Goal: Task Accomplishment & Management: Use online tool/utility

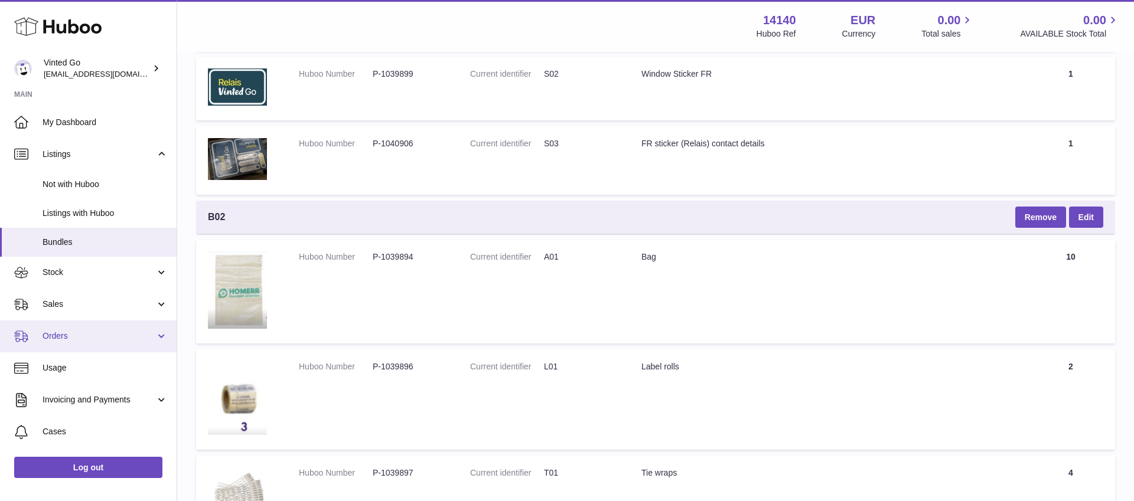
click at [90, 341] on span "Orders" at bounding box center [99, 336] width 113 height 11
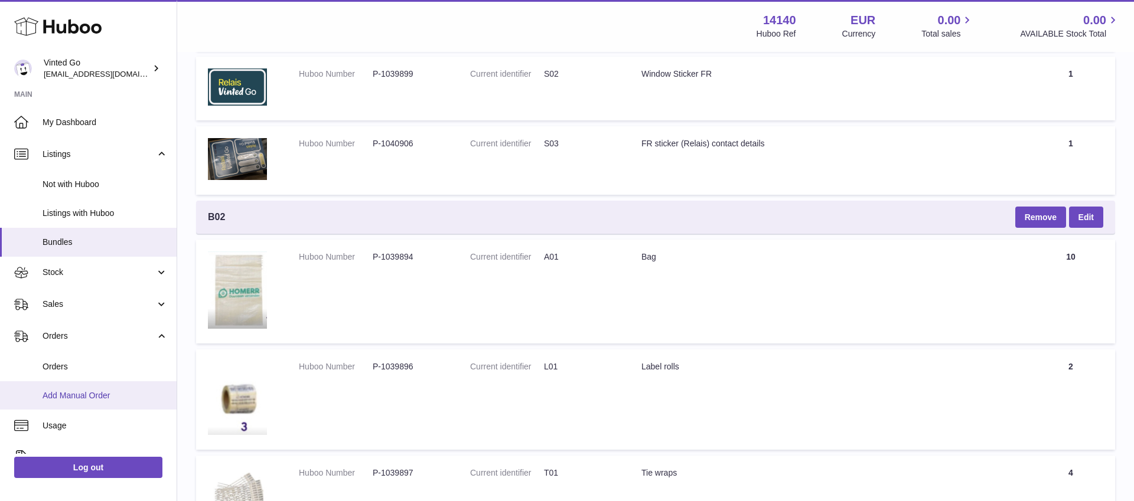
click at [92, 394] on span "Add Manual Order" at bounding box center [105, 395] width 125 height 11
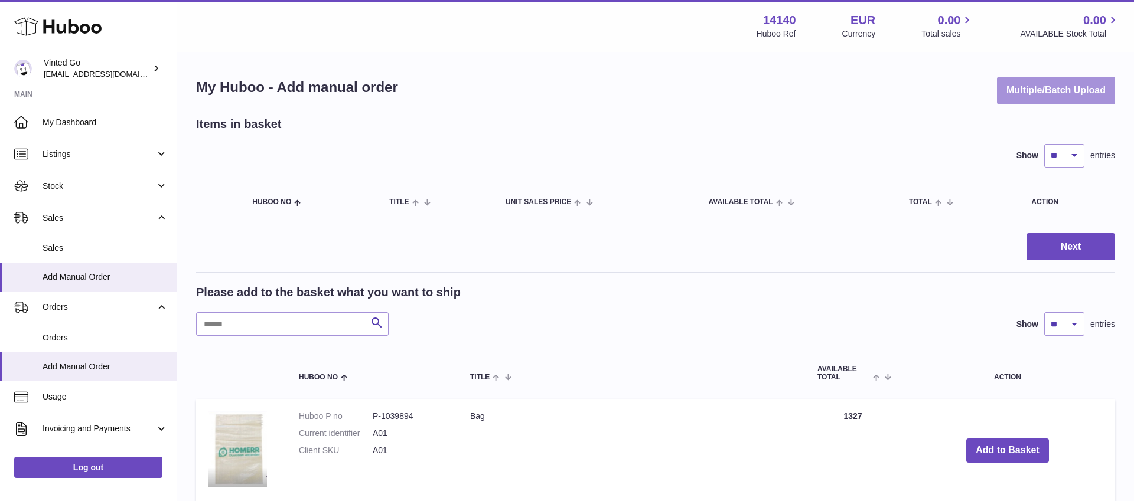
click at [1093, 90] on button "Multiple/Batch Upload" at bounding box center [1056, 91] width 118 height 28
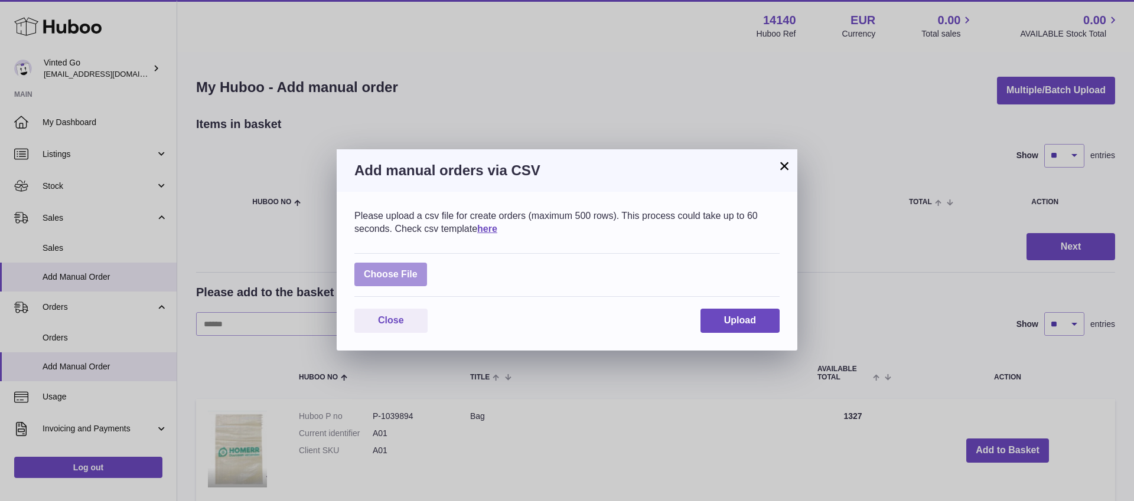
click at [410, 272] on label at bounding box center [390, 275] width 73 height 24
click at [417, 269] on input "file" at bounding box center [417, 269] width 1 height 1
type input "**********"
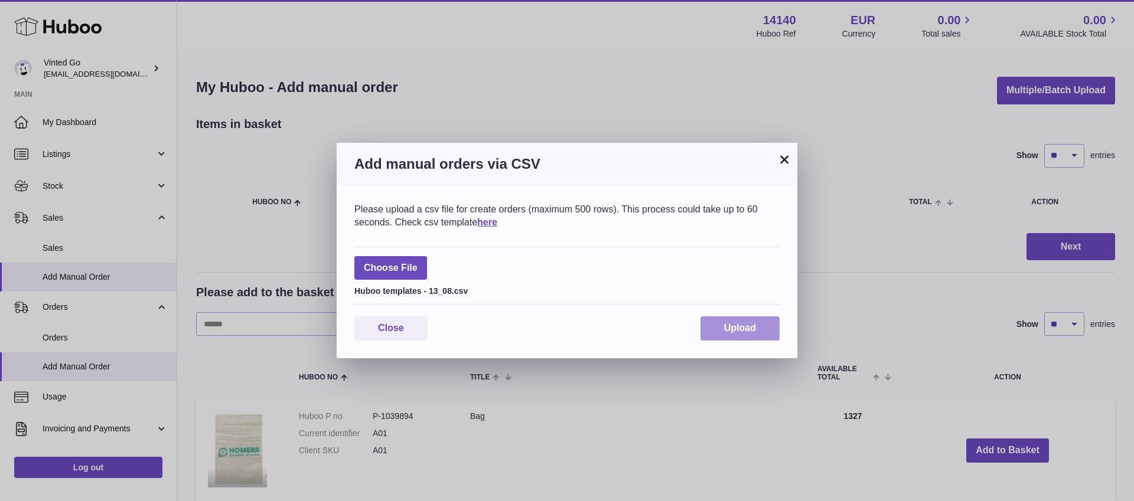
click at [745, 325] on span "Upload" at bounding box center [740, 328] width 32 height 10
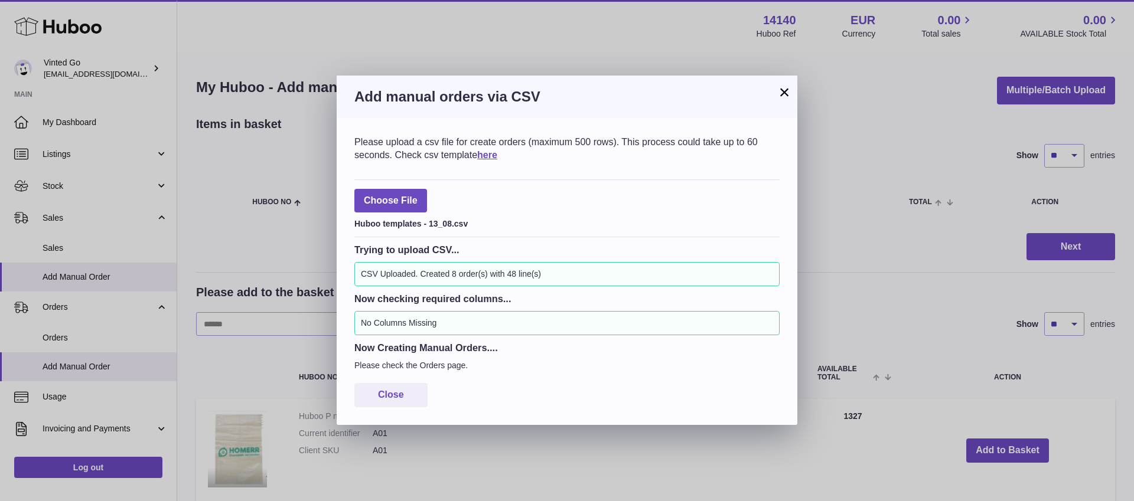
click at [783, 85] on button "×" at bounding box center [784, 92] width 14 height 14
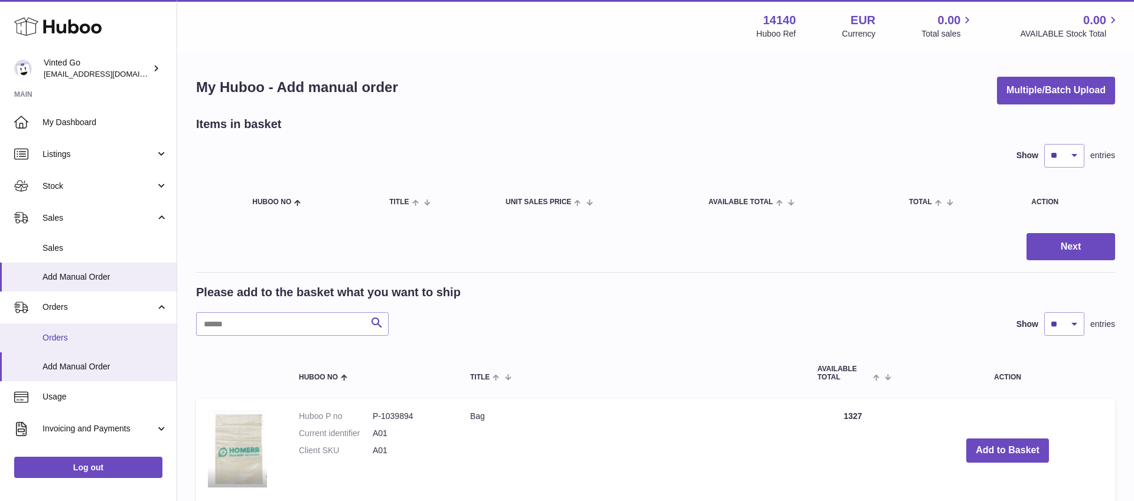
click at [113, 342] on span "Orders" at bounding box center [105, 337] width 125 height 11
